Goal: Find specific page/section: Find specific page/section

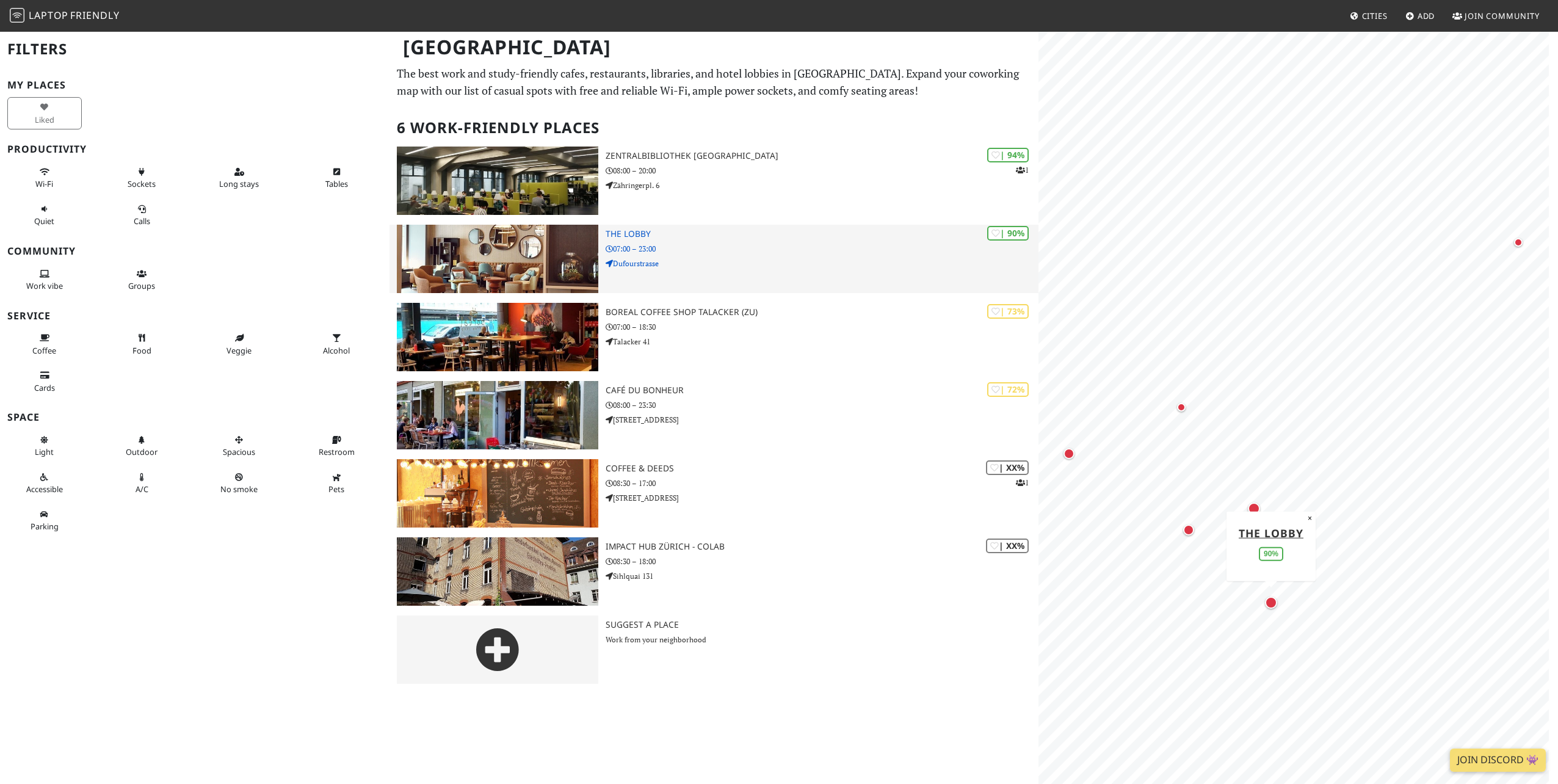
click at [519, 276] on img at bounding box center [497, 259] width 201 height 69
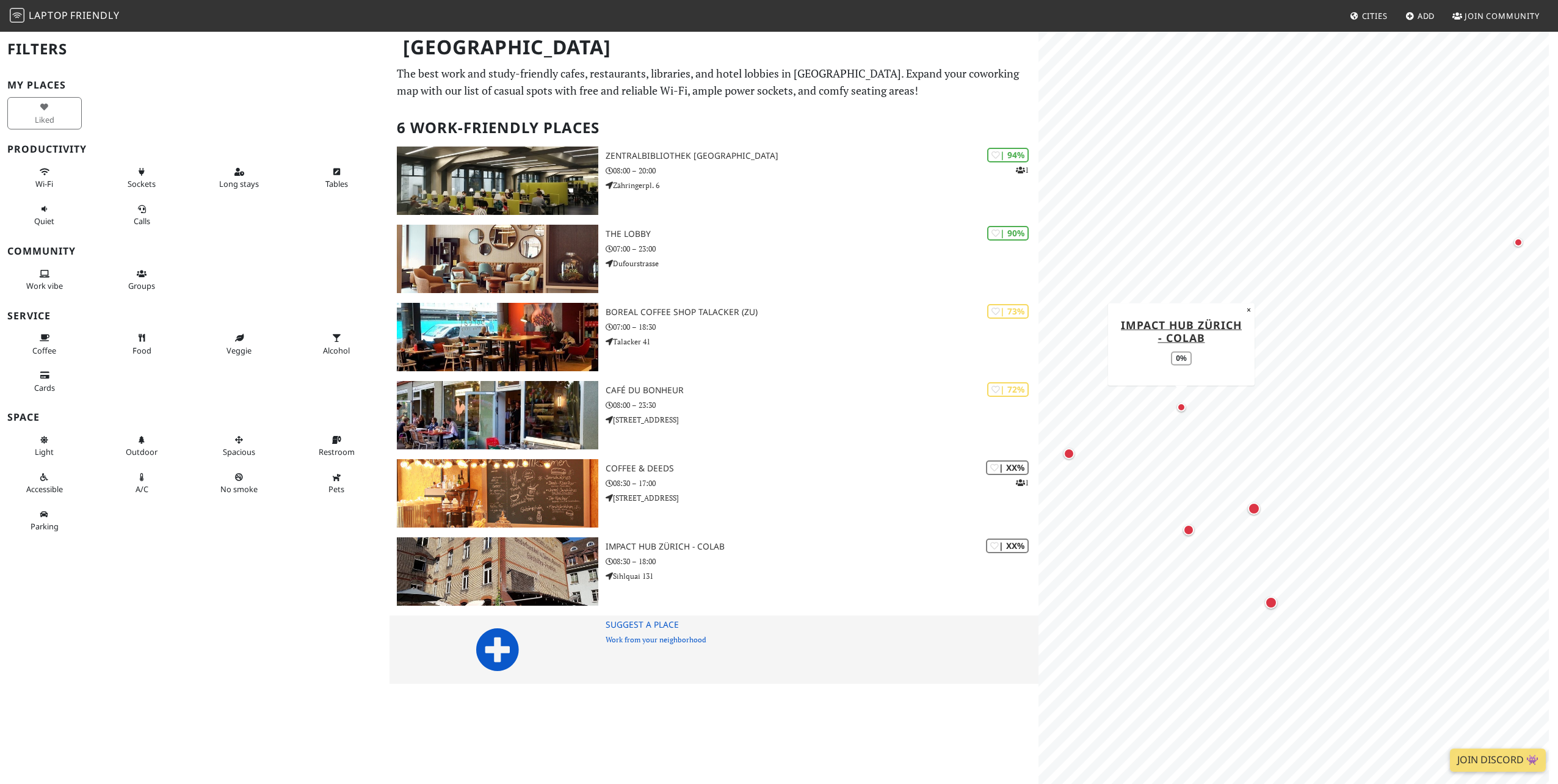
click at [500, 635] on icon at bounding box center [498, 650] width 44 height 44
